Goal: Communication & Community: Answer question/provide support

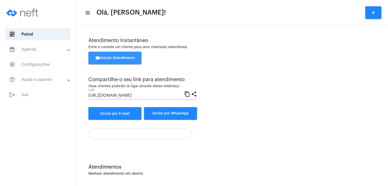
click at [115, 57] on span "videocam Iniciar Atendimento" at bounding box center [115, 58] width 40 height 4
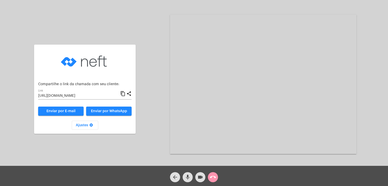
click at [63, 15] on div "Aguardando cliente acessar a chamada Ajustes settings Compartilhe o link da cha…" at bounding box center [85, 84] width 107 height 165
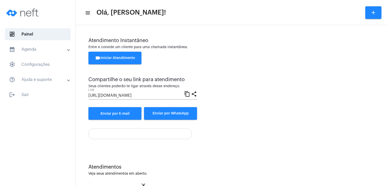
scroll to position [67, 0]
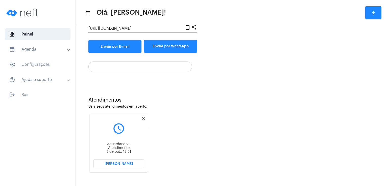
click at [143, 118] on mat-icon "close" at bounding box center [143, 118] width 6 height 6
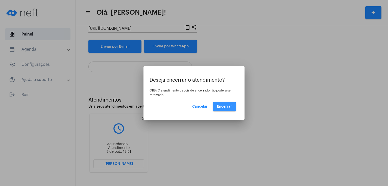
click at [231, 107] on span "Encerrar" at bounding box center [224, 107] width 15 height 4
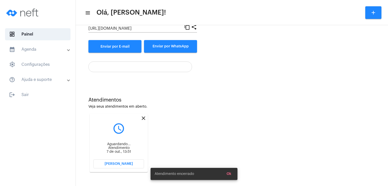
scroll to position [2, 0]
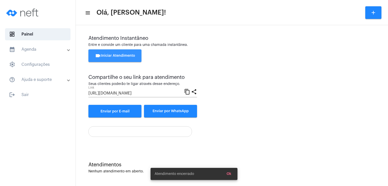
click at [121, 55] on span "videocam Iniciar Atendimento" at bounding box center [115, 56] width 40 height 4
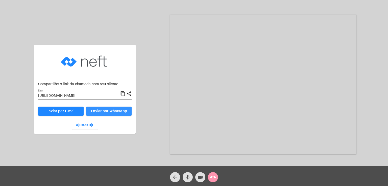
click at [123, 111] on span "Enviar por WhatsApp" at bounding box center [109, 112] width 36 height 4
